Goal: Task Accomplishment & Management: Manage account settings

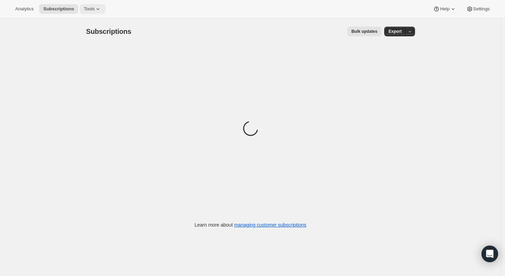
click at [97, 8] on icon at bounding box center [97, 9] width 7 height 7
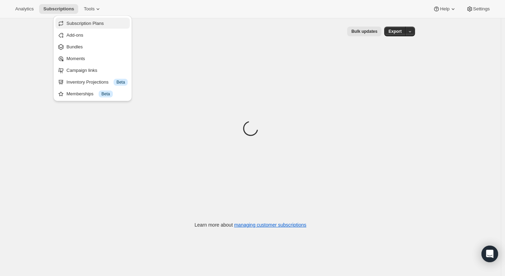
click at [91, 22] on span "Subscription Plans" at bounding box center [84, 23] width 37 height 5
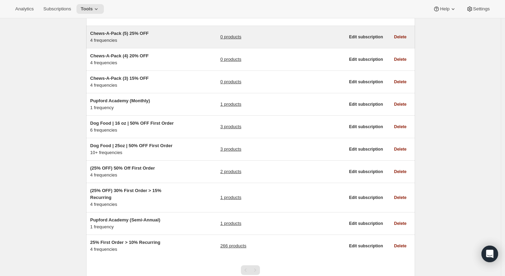
scroll to position [82, 0]
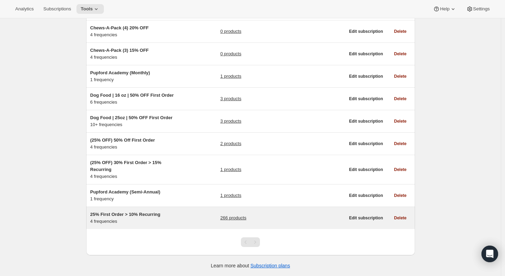
click at [185, 223] on div "25% First Order > 10% Recurring 4 frequencies 266 products" at bounding box center [217, 218] width 255 height 14
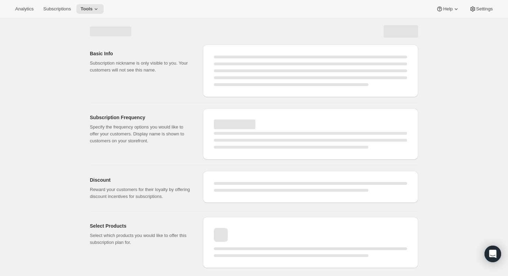
select select "WEEK"
select select "MONTH"
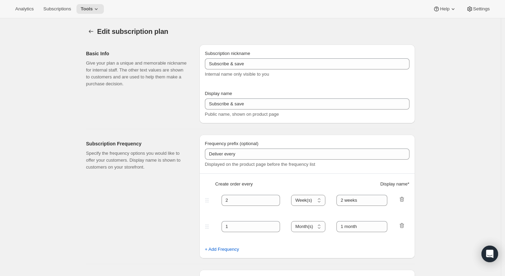
type input "25% First Order > 10% Recurring"
type input "Subscribe & Save"
select select "WEEK"
select select "MONTH"
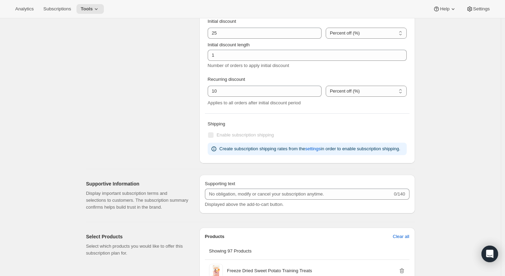
scroll to position [339, 0]
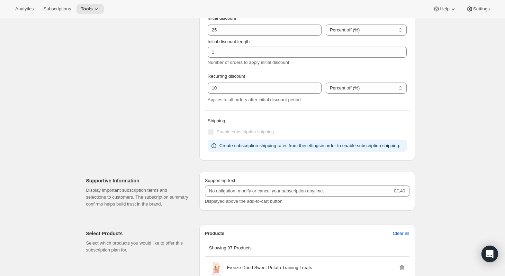
click at [319, 147] on span "settings" at bounding box center [313, 145] width 16 height 7
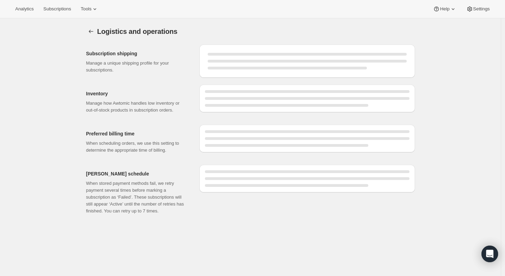
select select "DAY"
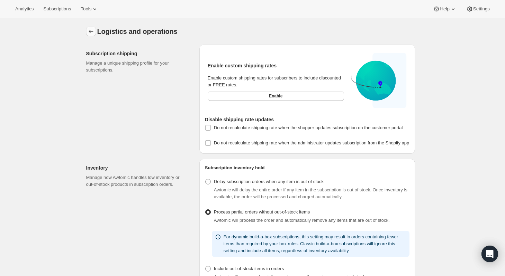
click at [93, 31] on icon "Settings" at bounding box center [90, 31] width 7 height 7
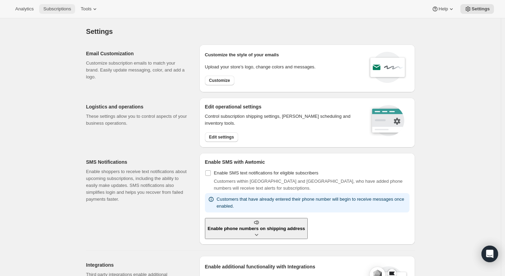
click at [57, 9] on span "Subscriptions" at bounding box center [57, 9] width 28 height 6
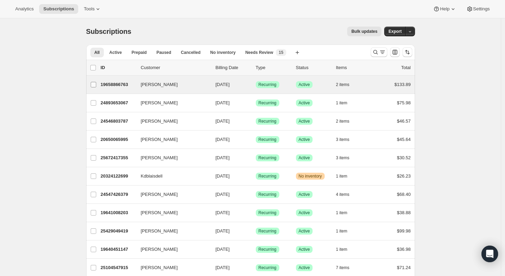
click at [94, 84] on input "[PERSON_NAME]" at bounding box center [94, 85] width 6 height 6
checkbox input "true"
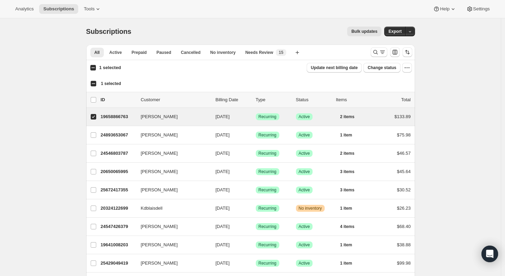
click at [412, 31] on icon "button" at bounding box center [409, 31] width 4 height 4
click at [407, 68] on icon "button" at bounding box center [406, 67] width 7 height 7
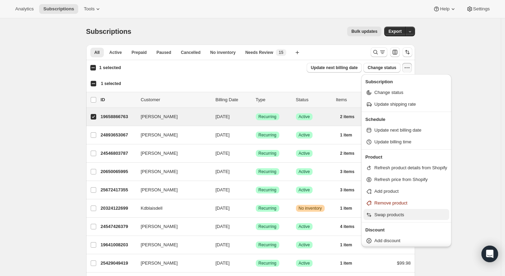
click at [402, 218] on span "Swap products" at bounding box center [389, 214] width 30 height 5
select select "11"
